Goal: Entertainment & Leisure: Consume media (video, audio)

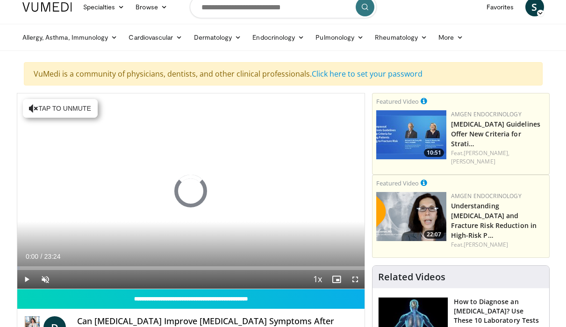
scroll to position [59, 0]
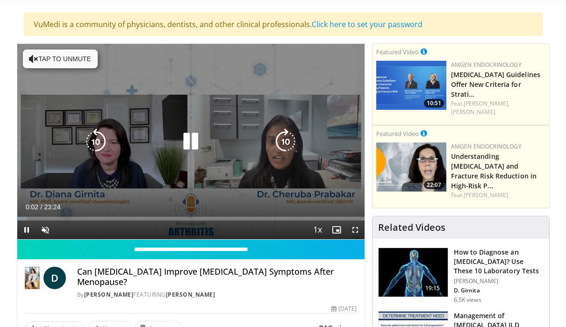
click at [61, 61] on button "Tap to unmute" at bounding box center [60, 59] width 75 height 19
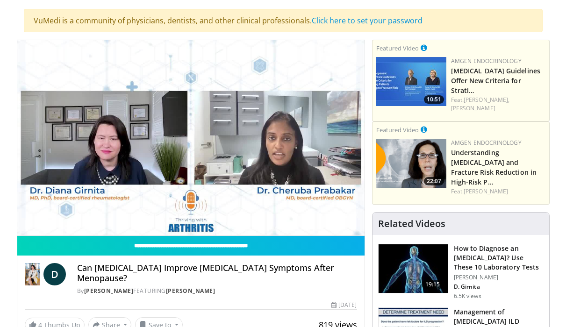
scroll to position [60, 0]
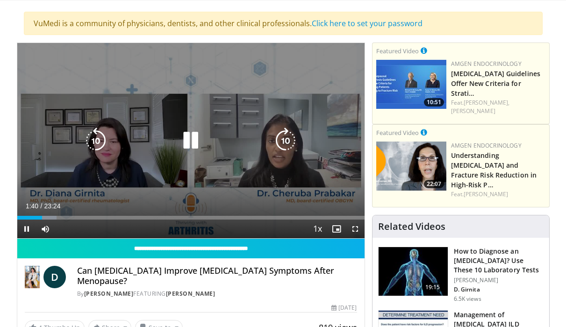
click at [192, 139] on icon "Video Player" at bounding box center [191, 141] width 26 height 26
